Goal: Information Seeking & Learning: Learn about a topic

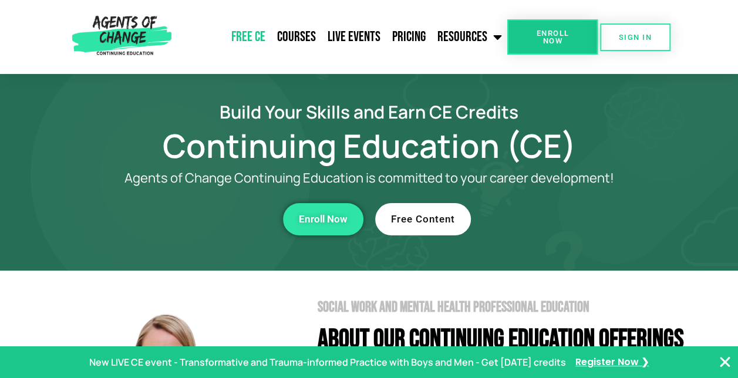
click at [260, 37] on link "Free CE" at bounding box center [248, 36] width 46 height 29
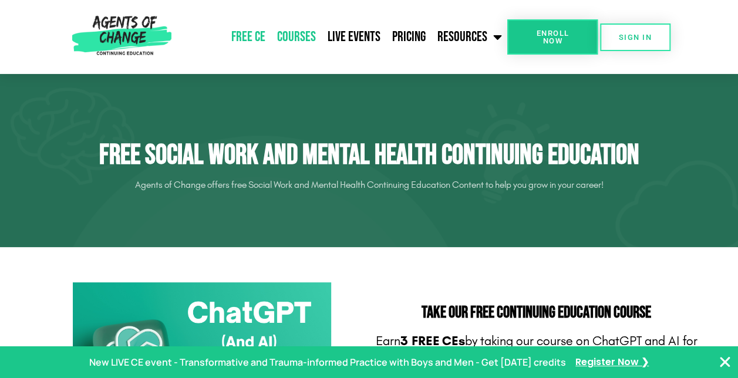
click at [298, 35] on link "Courses" at bounding box center [296, 36] width 51 height 29
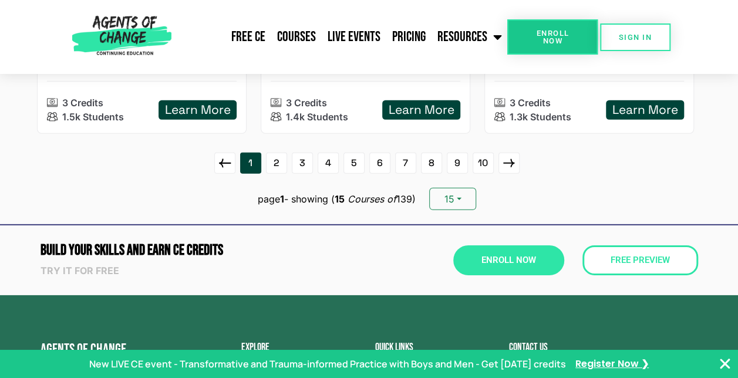
scroll to position [1704, 0]
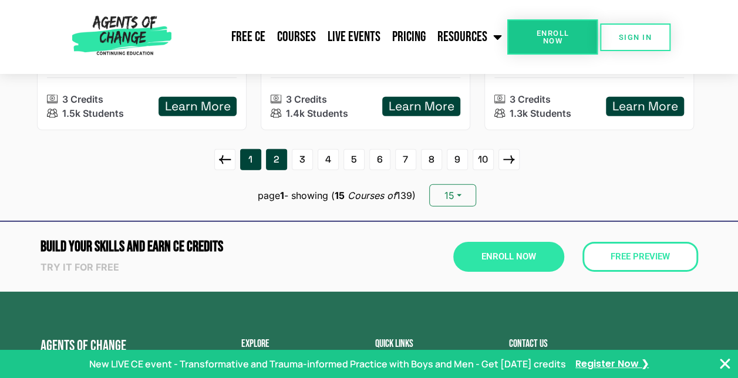
click at [277, 157] on link "2" at bounding box center [276, 159] width 21 height 21
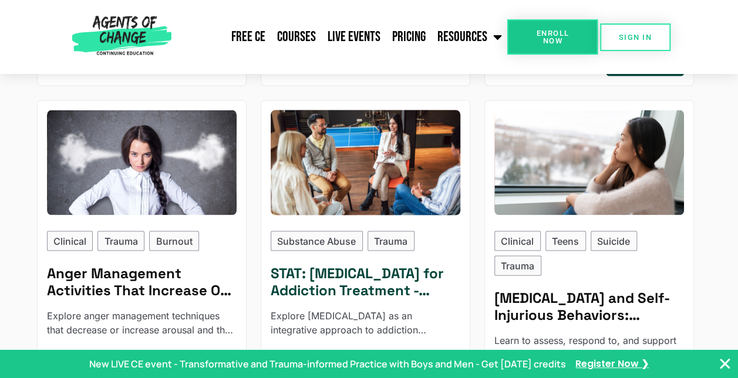
scroll to position [1175, 0]
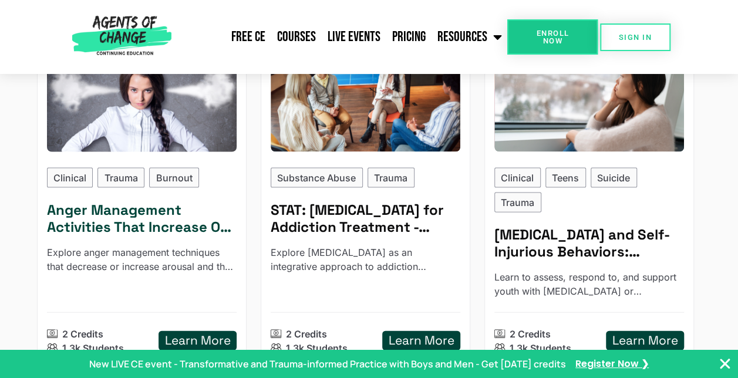
click at [116, 211] on h5 "Anger Management Activities That Increase Or Decrease Rage - Reading Based" at bounding box center [142, 219] width 190 height 34
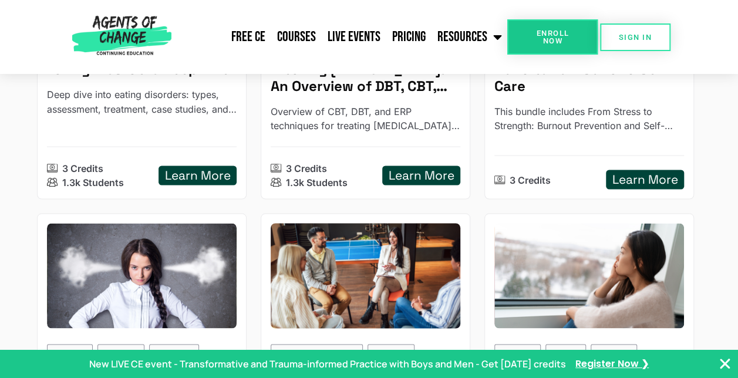
scroll to position [881, 0]
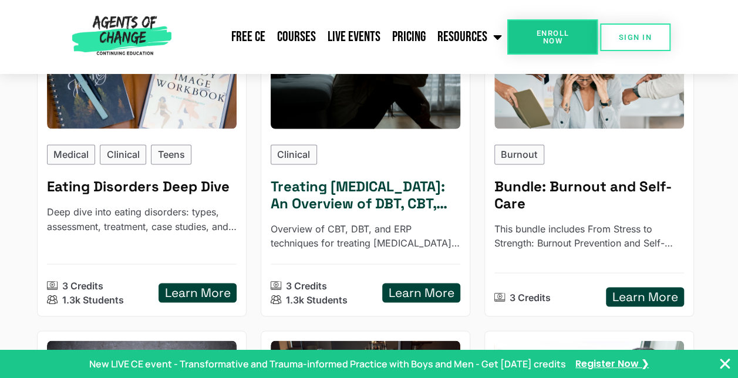
click at [371, 180] on h5 "Treating Anxiety Disorders: An Overview of DBT, CBT, and Exposure and Response …" at bounding box center [366, 196] width 190 height 34
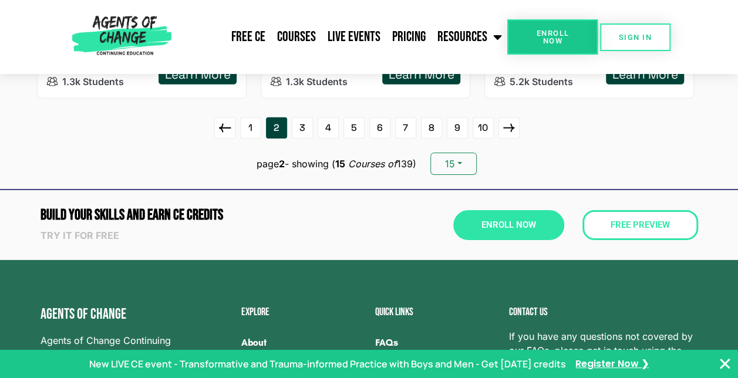
scroll to position [1821, 0]
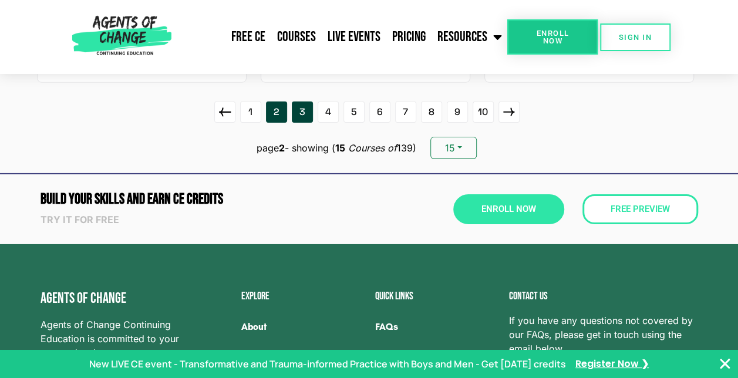
click at [294, 103] on link "3" at bounding box center [302, 112] width 21 height 21
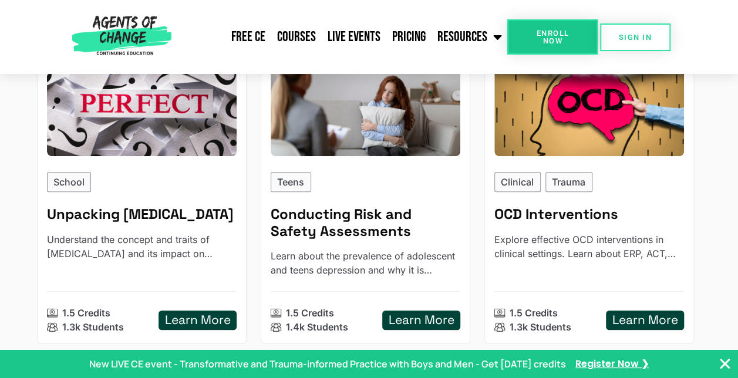
scroll to position [235, 0]
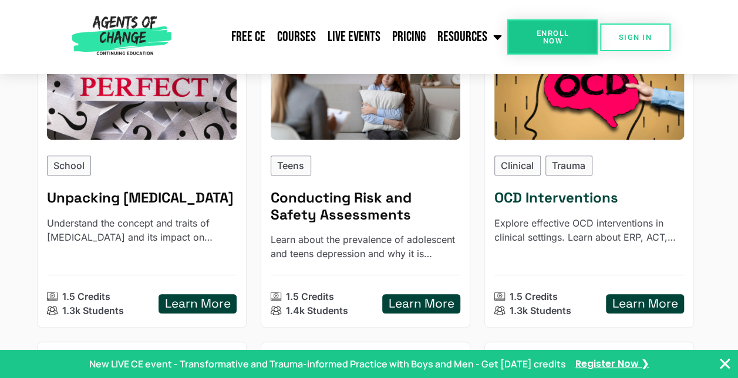
click at [543, 196] on h5 "OCD Interventions" at bounding box center [590, 198] width 190 height 17
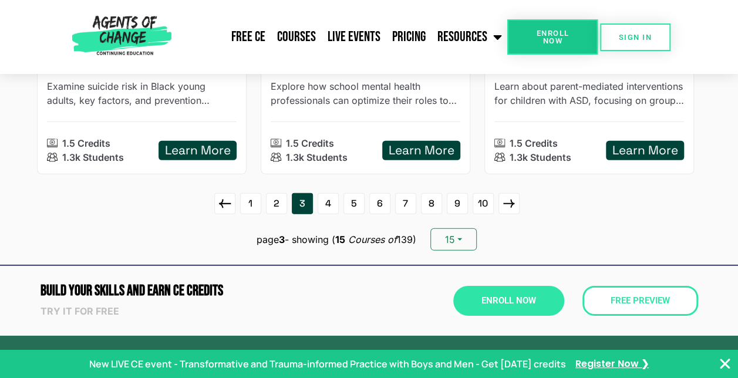
scroll to position [1704, 0]
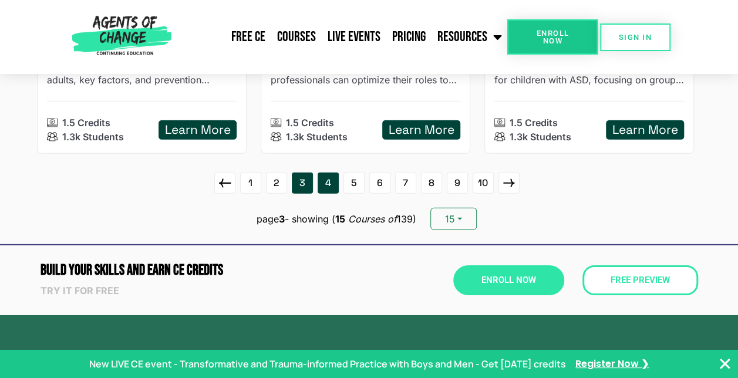
click at [328, 181] on link "4" at bounding box center [328, 183] width 21 height 21
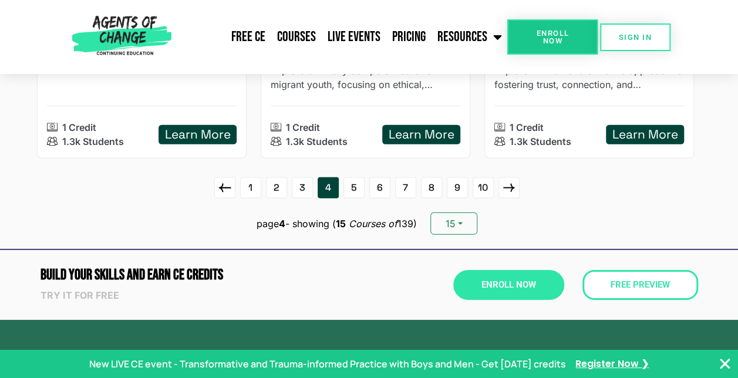
scroll to position [1762, 0]
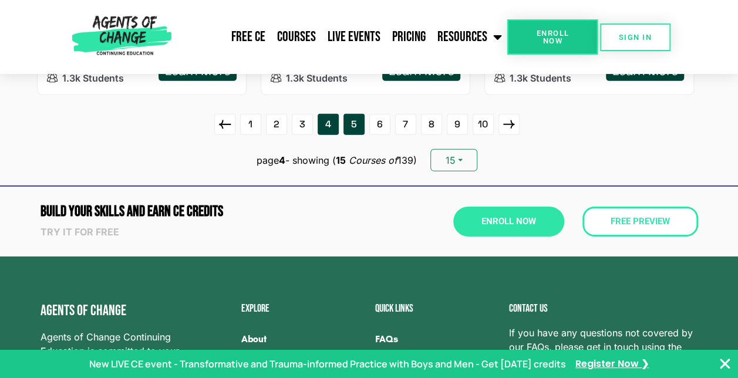
click at [352, 121] on link "5" at bounding box center [354, 124] width 21 height 21
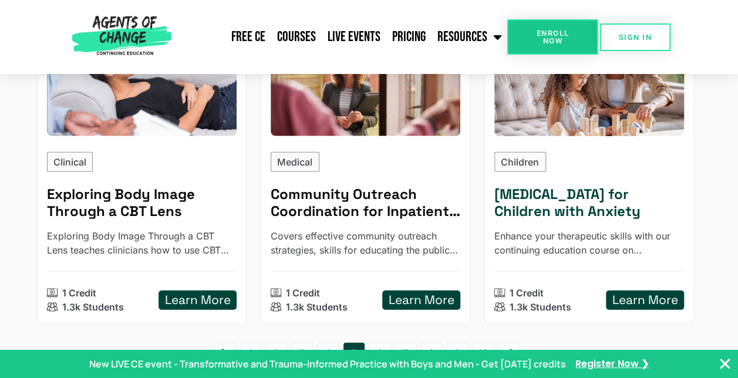
scroll to position [1527, 0]
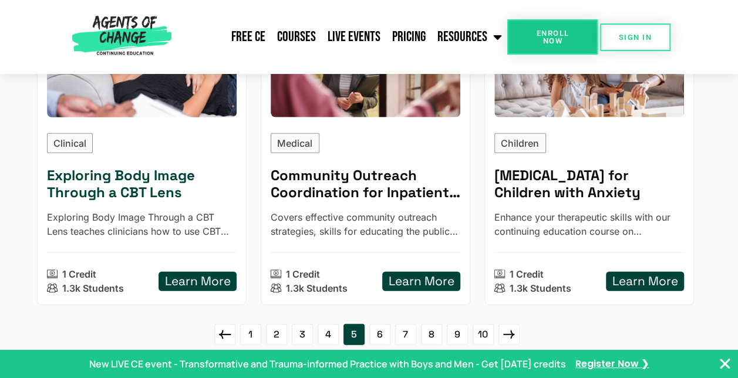
click at [120, 180] on h5 "Exploring Body Image Through a CBT Lens" at bounding box center [142, 184] width 190 height 34
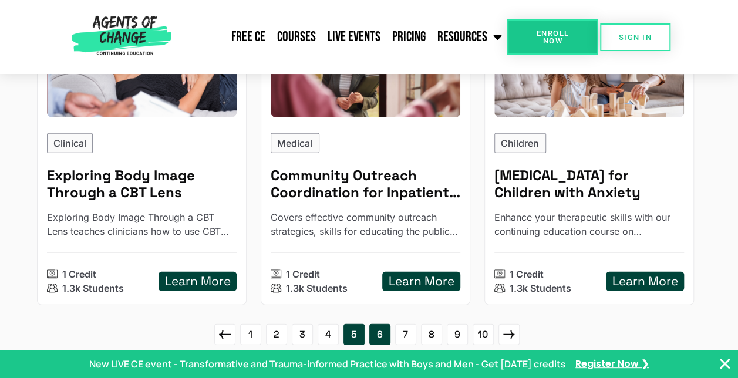
click at [379, 328] on link "6" at bounding box center [380, 334] width 21 height 21
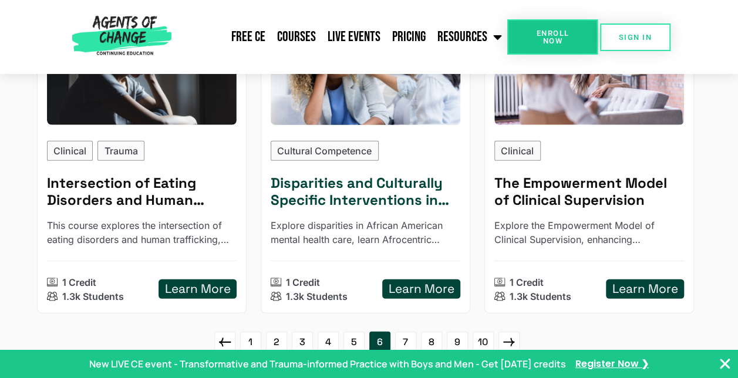
scroll to position [1586, 0]
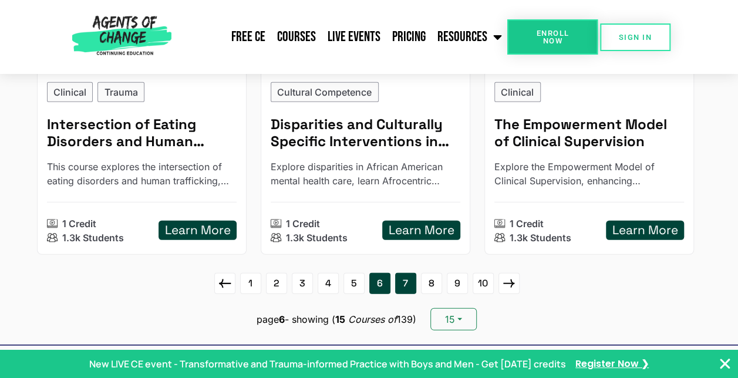
click at [407, 280] on link "7" at bounding box center [405, 283] width 21 height 21
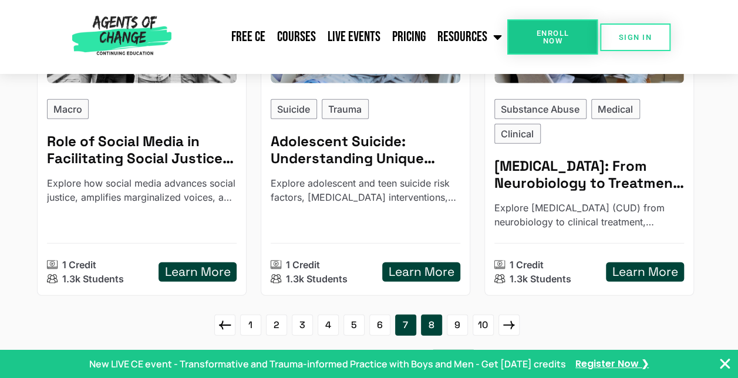
click at [429, 322] on link "8" at bounding box center [431, 325] width 21 height 21
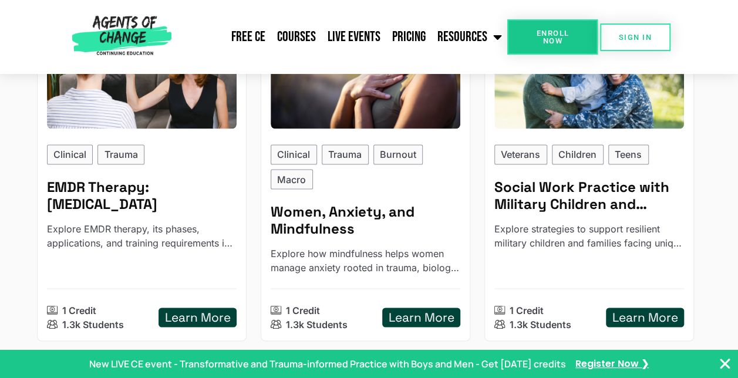
scroll to position [940, 0]
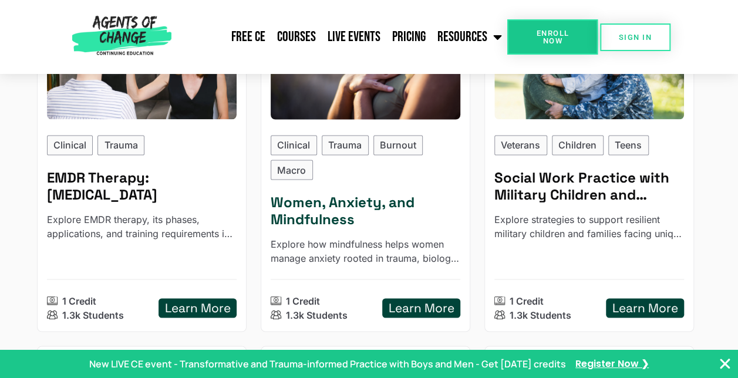
click at [325, 209] on h5 "Women, Anxiety, and Mindfulness" at bounding box center [366, 211] width 190 height 34
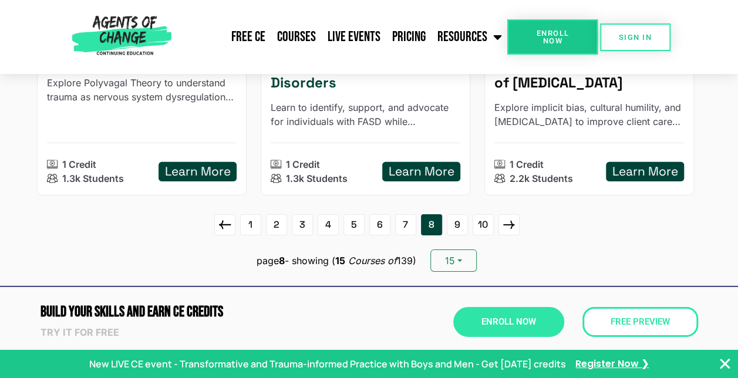
scroll to position [1762, 0]
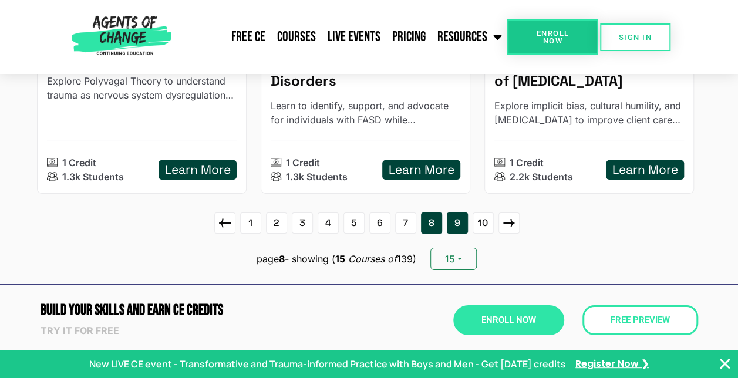
click at [451, 213] on link "9" at bounding box center [457, 223] width 21 height 21
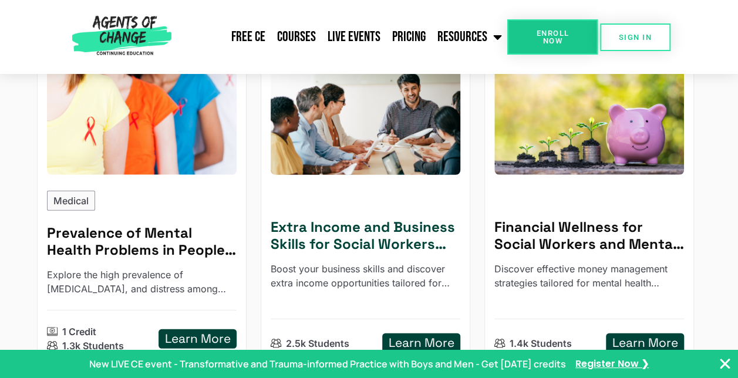
scroll to position [1586, 0]
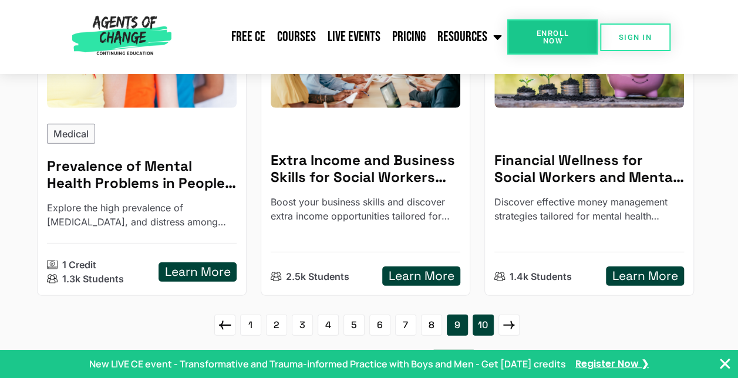
click at [490, 315] on link "10" at bounding box center [483, 325] width 21 height 21
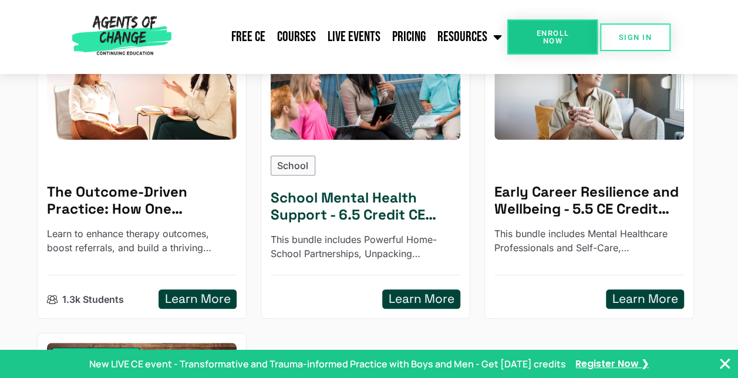
scroll to position [59, 0]
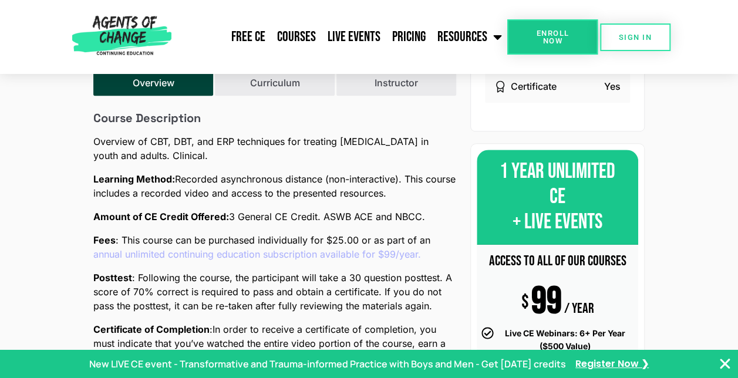
scroll to position [235, 0]
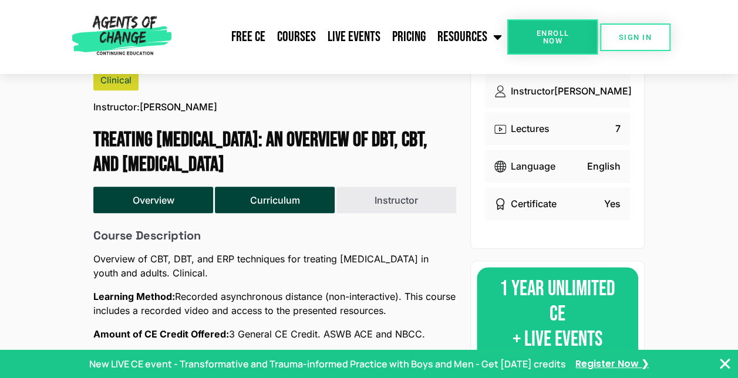
click at [290, 197] on button "Curriculum" at bounding box center [275, 200] width 120 height 27
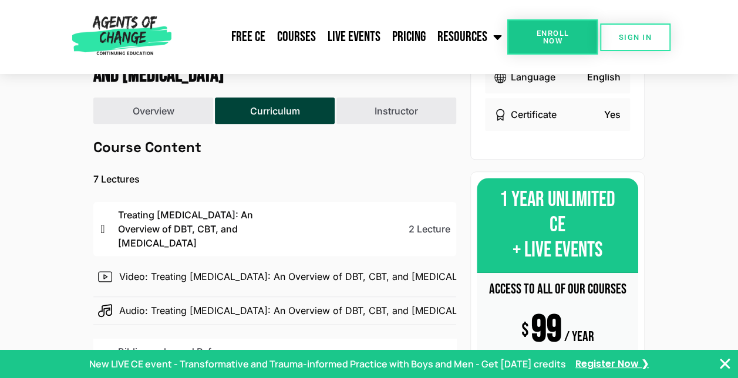
scroll to position [117, 0]
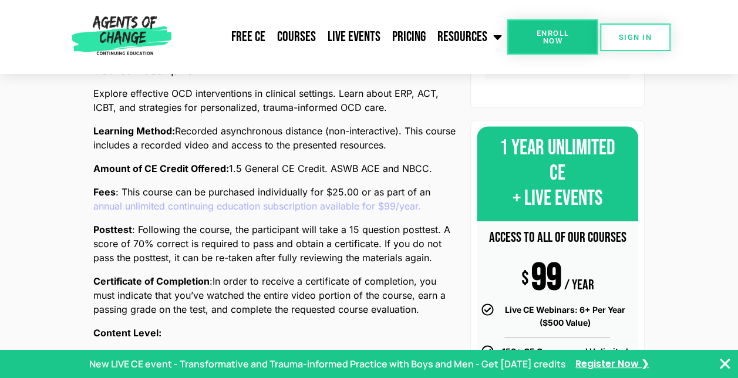
scroll to position [235, 0]
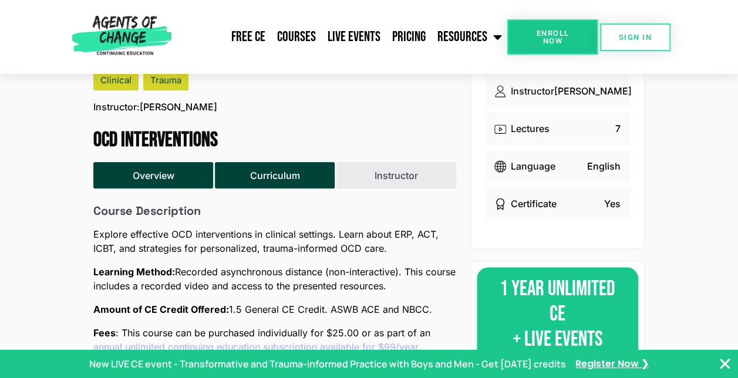
click at [267, 173] on button "Curriculum" at bounding box center [275, 175] width 120 height 27
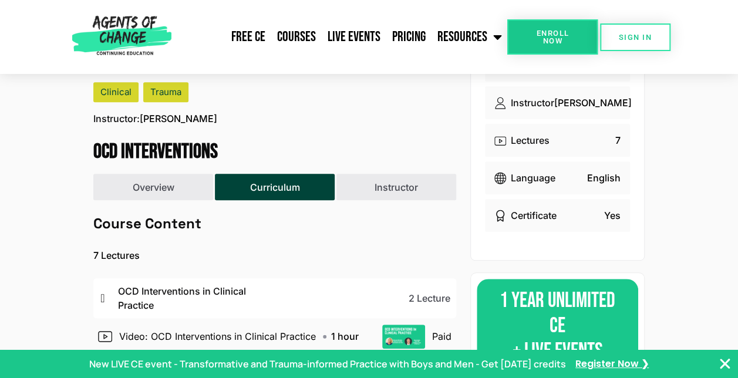
scroll to position [0, 0]
